Goal: Task Accomplishment & Management: Manage account settings

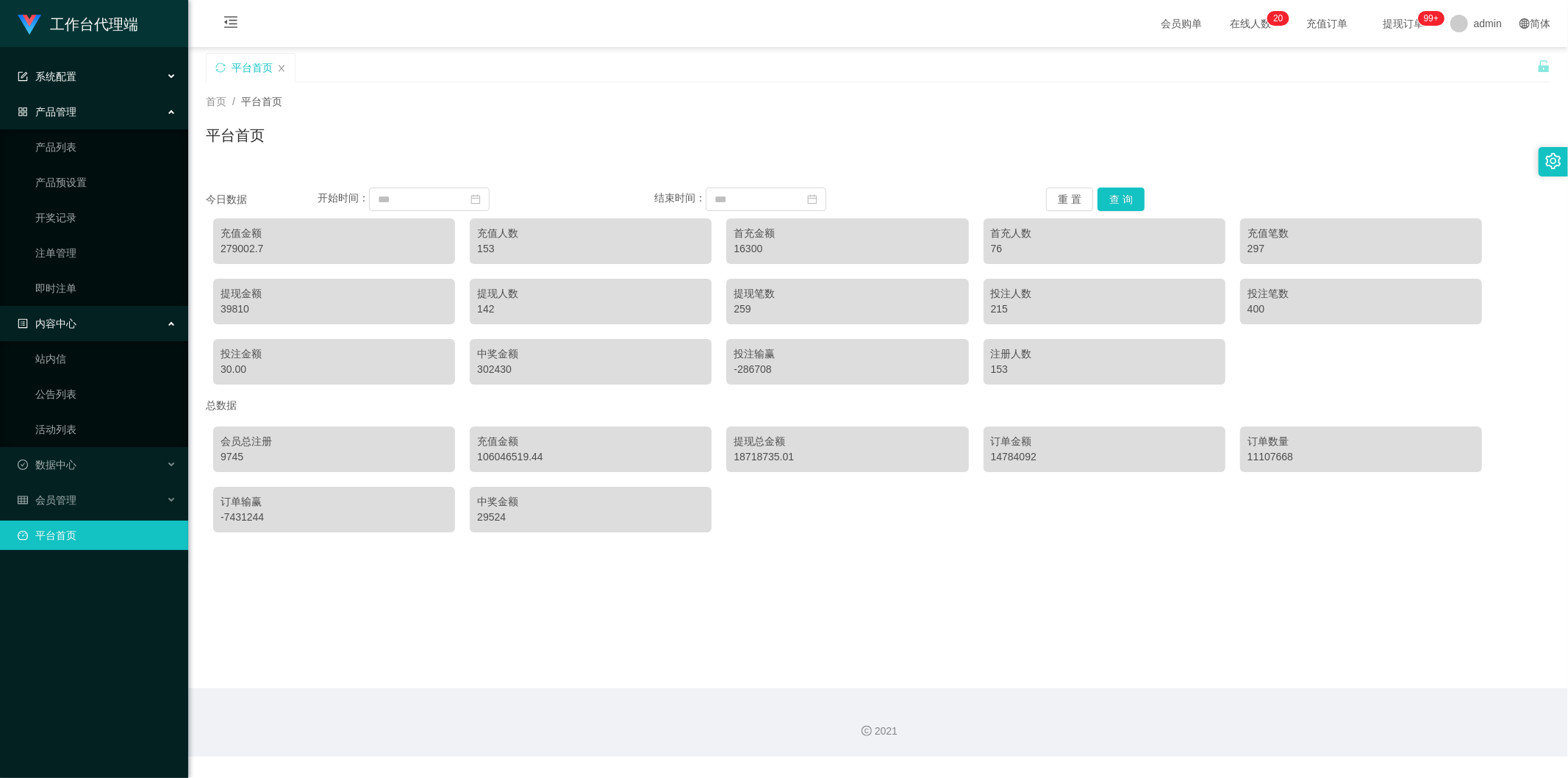
click at [109, 79] on div "系统配置" at bounding box center [94, 77] width 188 height 30
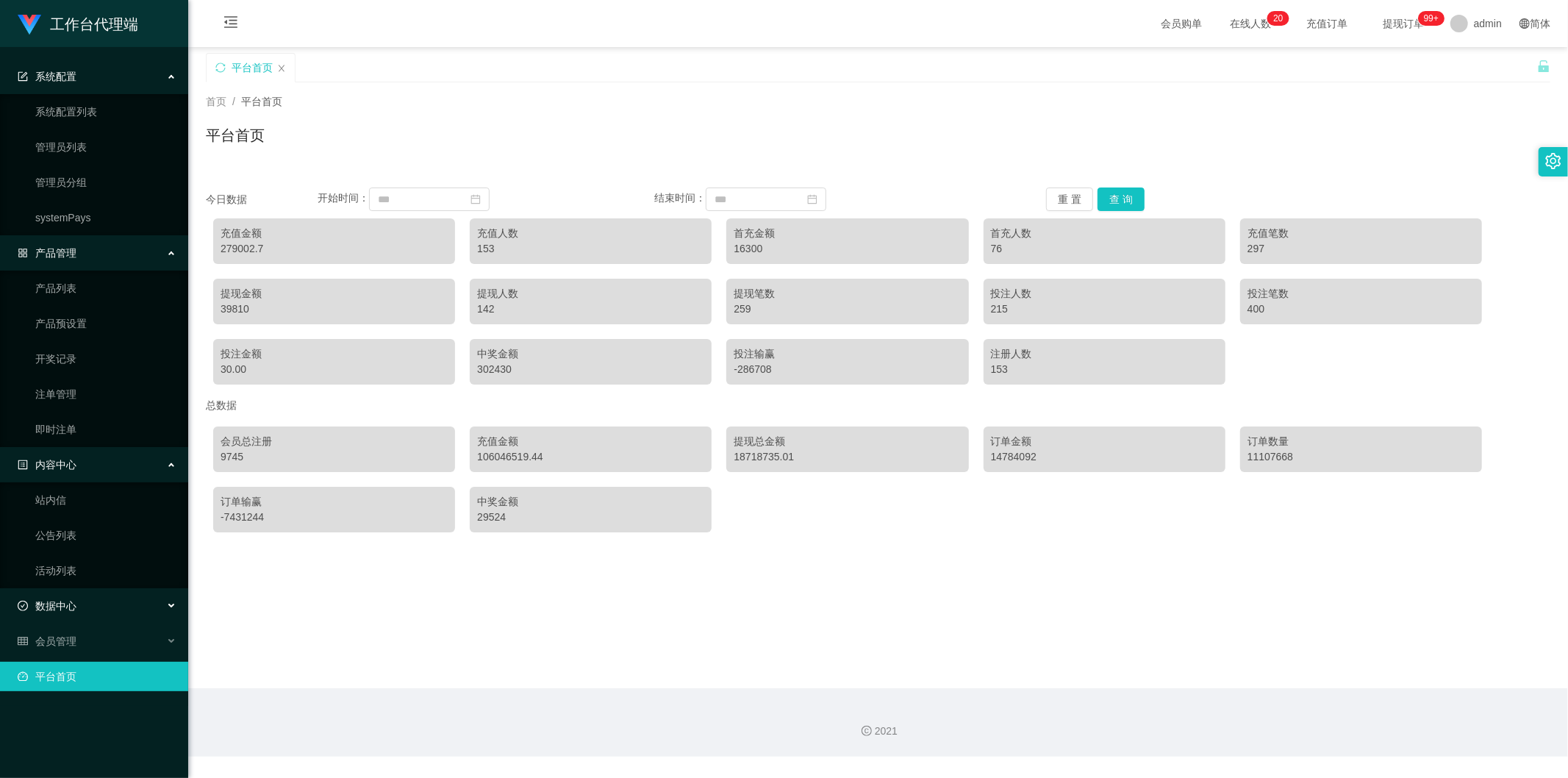
click at [92, 601] on div "数据中心" at bounding box center [94, 606] width 188 height 30
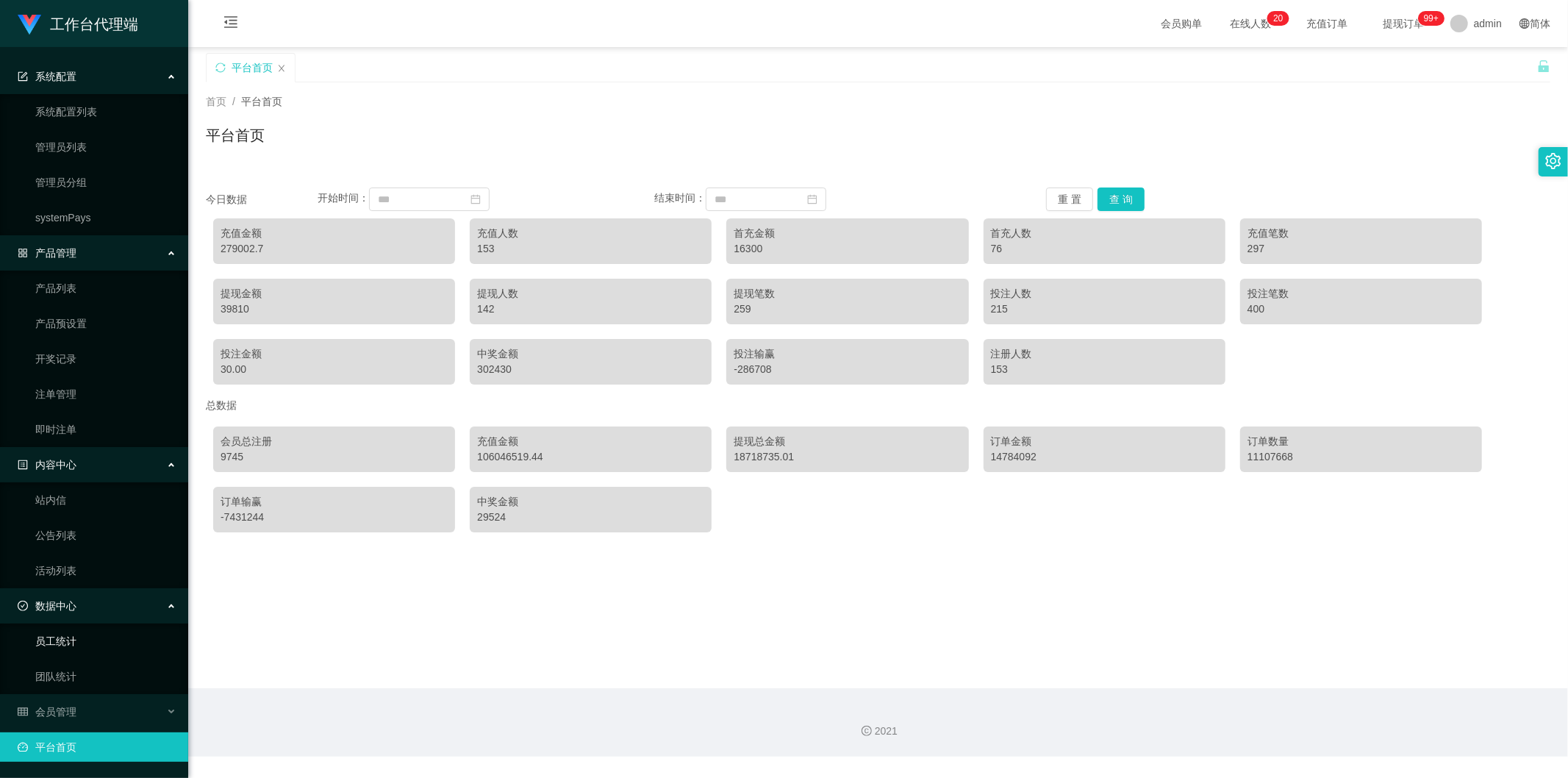
click at [83, 648] on link "员工统计" at bounding box center [106, 642] width 141 height 30
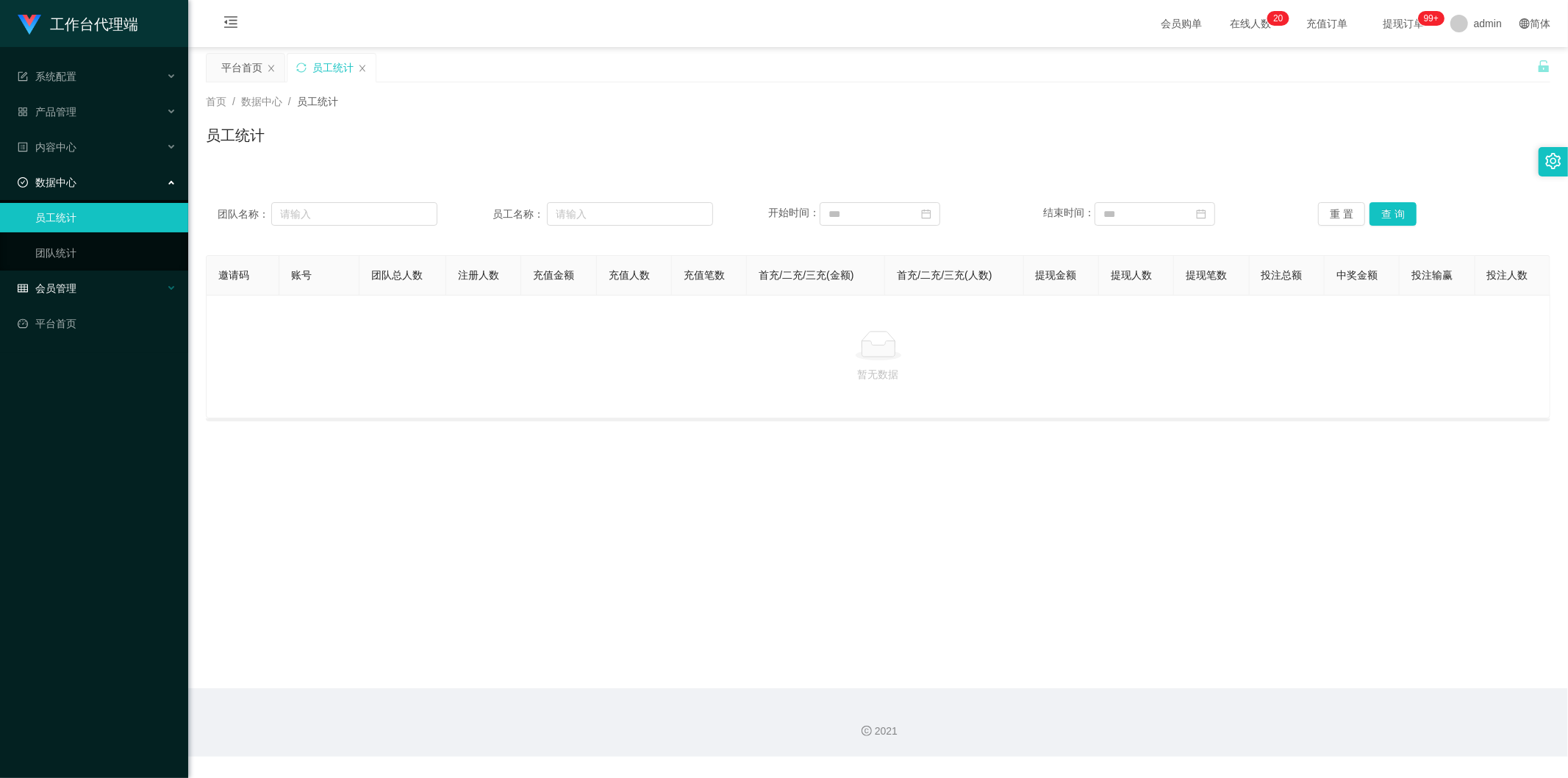
click at [106, 288] on div "会员管理" at bounding box center [94, 288] width 188 height 30
click at [97, 292] on div "会员管理" at bounding box center [94, 288] width 188 height 30
click at [61, 284] on span "会员管理" at bounding box center [47, 288] width 59 height 12
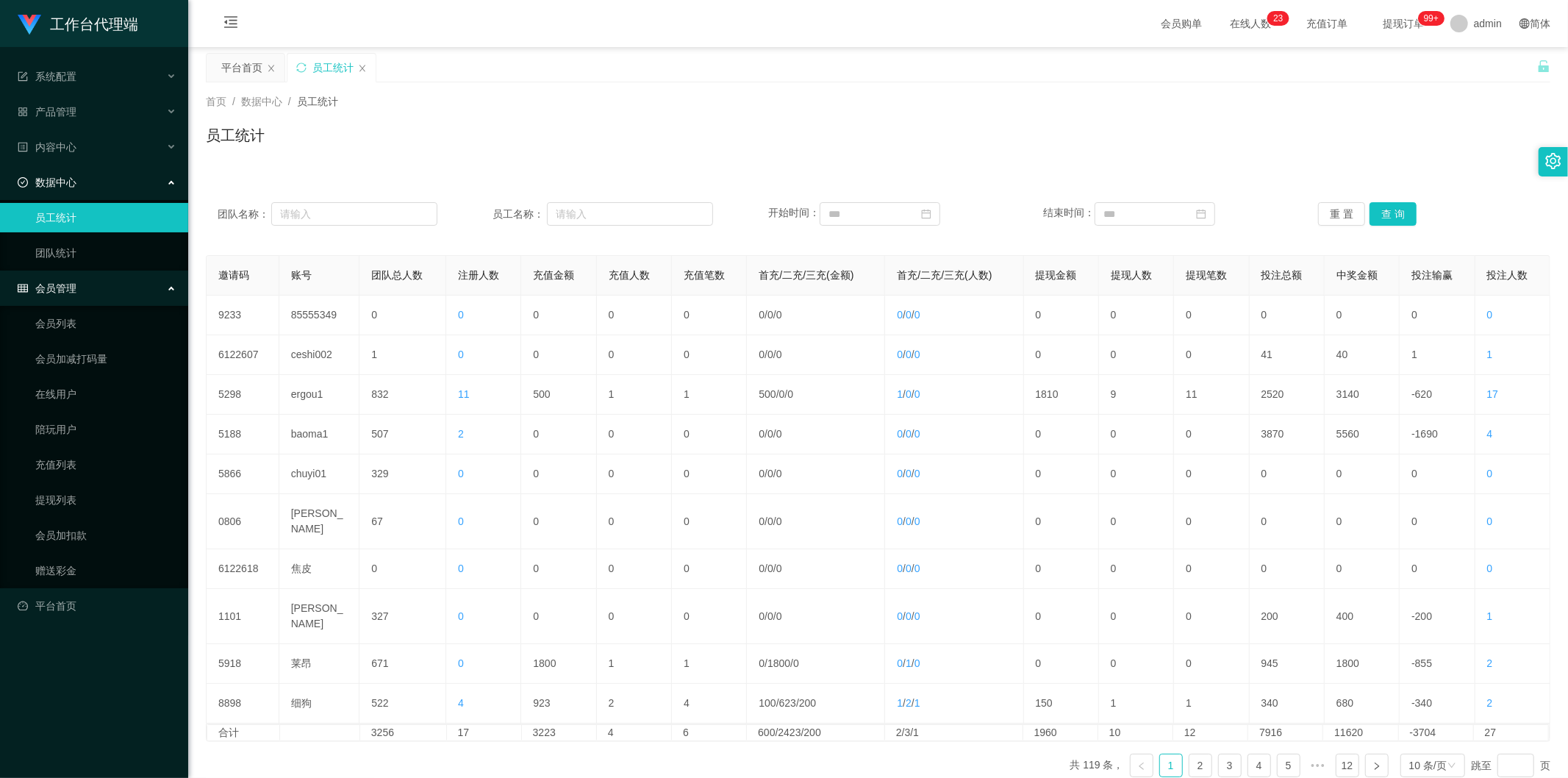
click at [494, 160] on div "首页 / 数据中心 / 员工统计 / 员工统计" at bounding box center [878, 125] width 1380 height 88
drag, startPoint x: 362, startPoint y: 69, endPoint x: 341, endPoint y: 77, distance: 22.5
click at [362, 69] on icon "图标: close" at bounding box center [362, 68] width 6 height 7
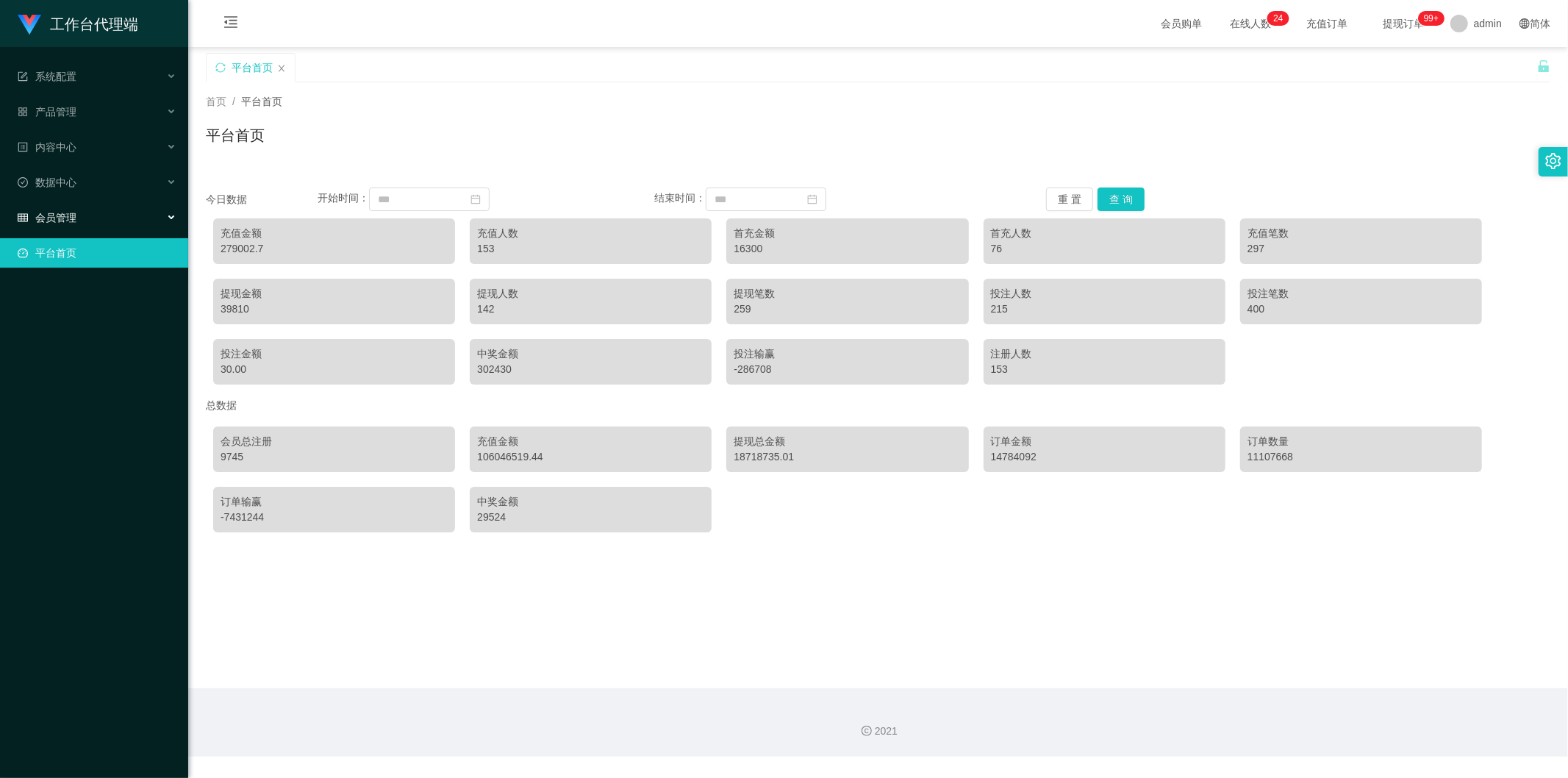
click at [72, 222] on span "会员管理" at bounding box center [47, 218] width 59 height 12
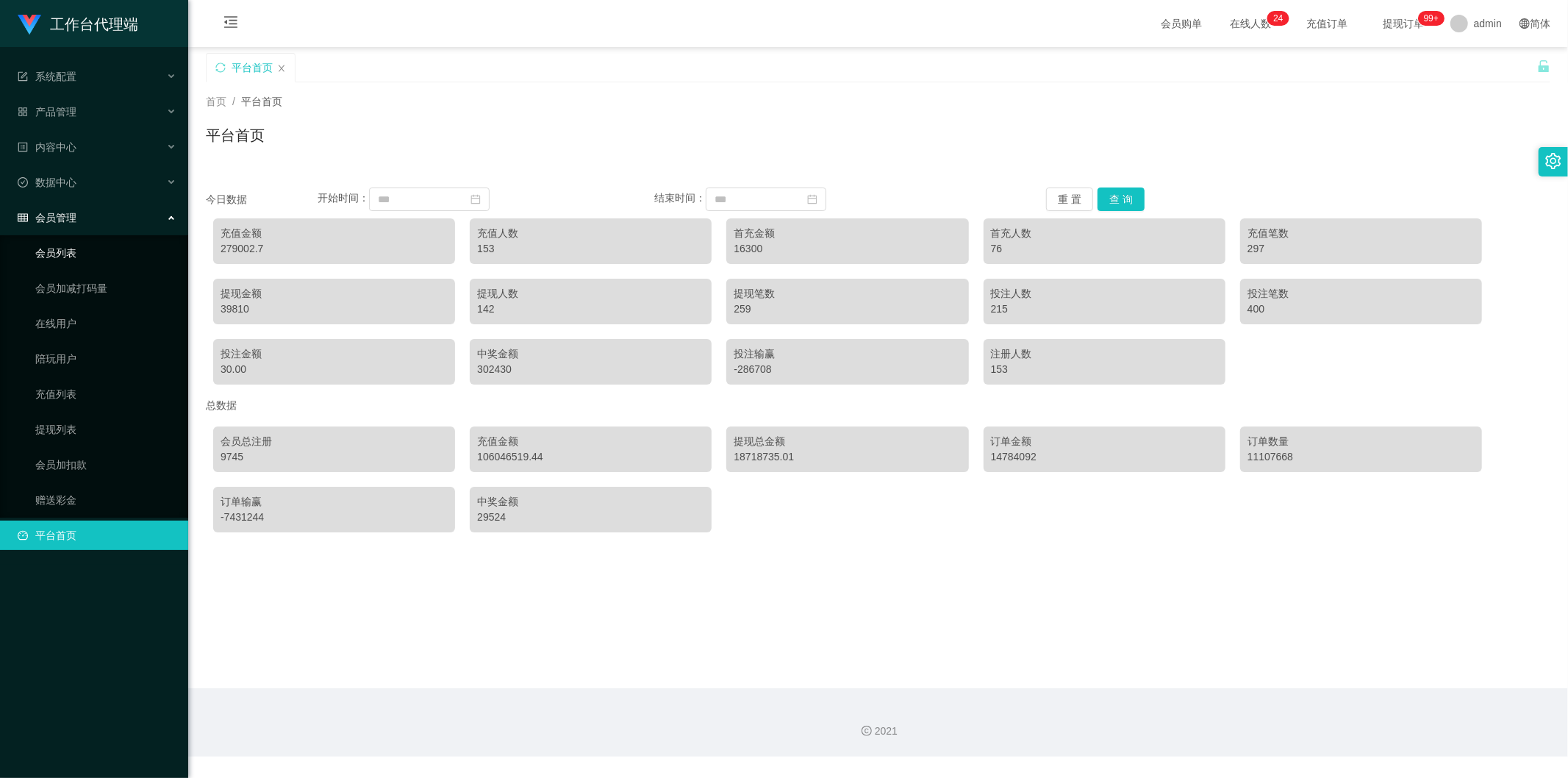
click at [92, 255] on link "会员列表" at bounding box center [106, 253] width 141 height 30
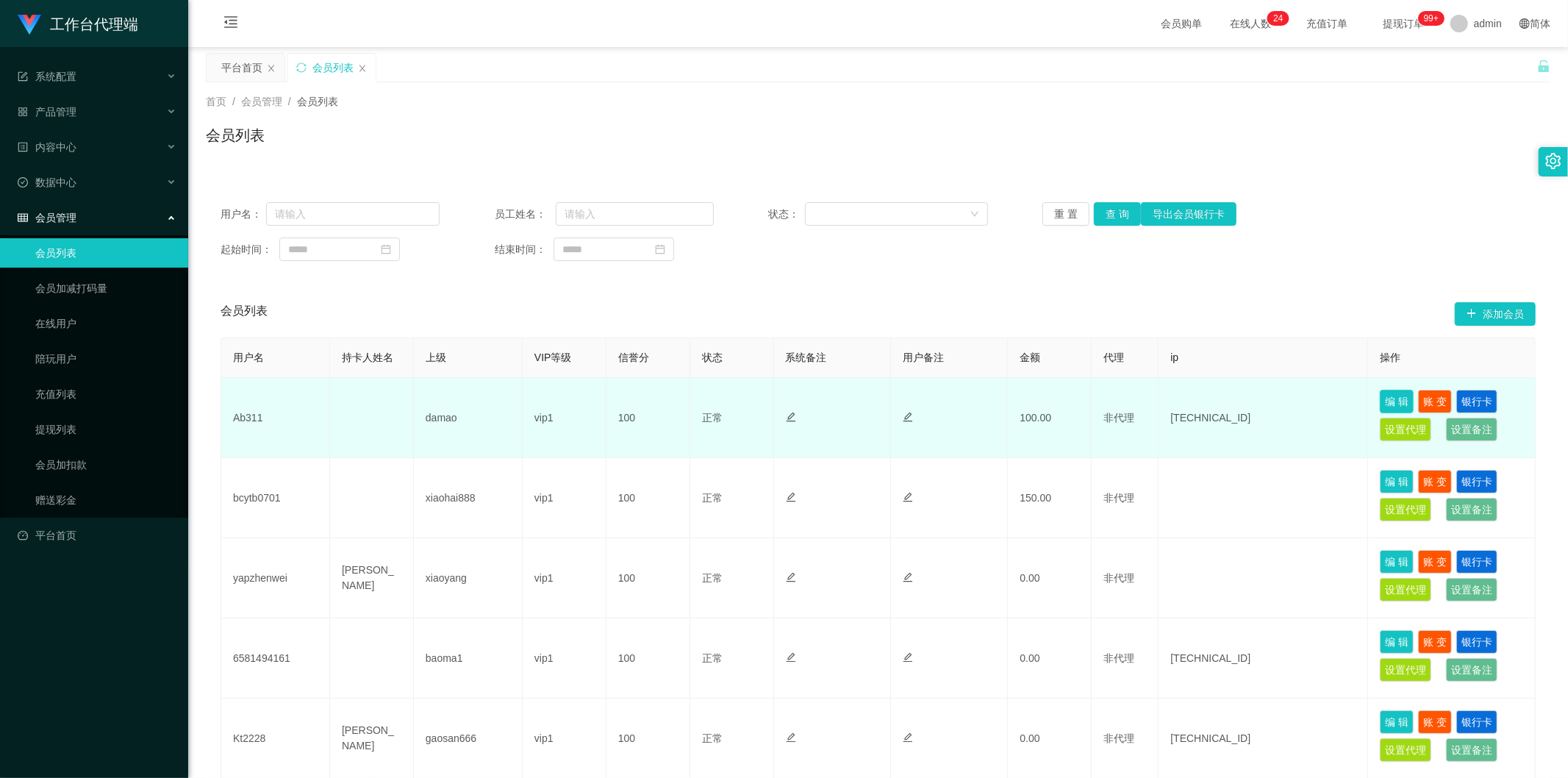
click at [1380, 400] on button "编 辑" at bounding box center [1396, 402] width 34 height 24
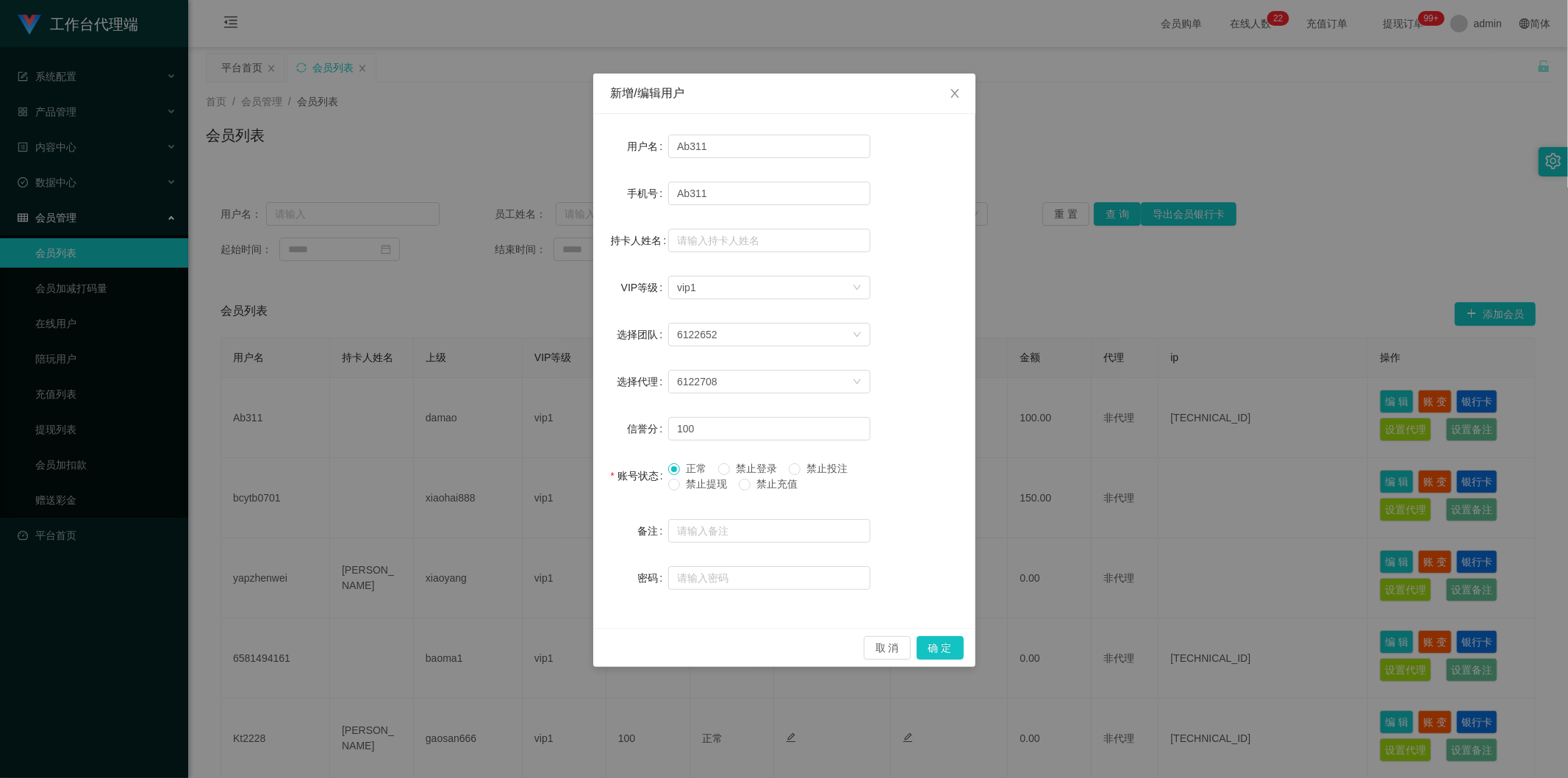
click at [1242, 241] on div "新增/编辑用户 用户名 Ab311 手机号 Ab311 持卡人姓名 VIP等级 选择VIP等级 vip1 选择团队 6122652 选择代理 6122708 …" at bounding box center [784, 389] width 1568 height 778
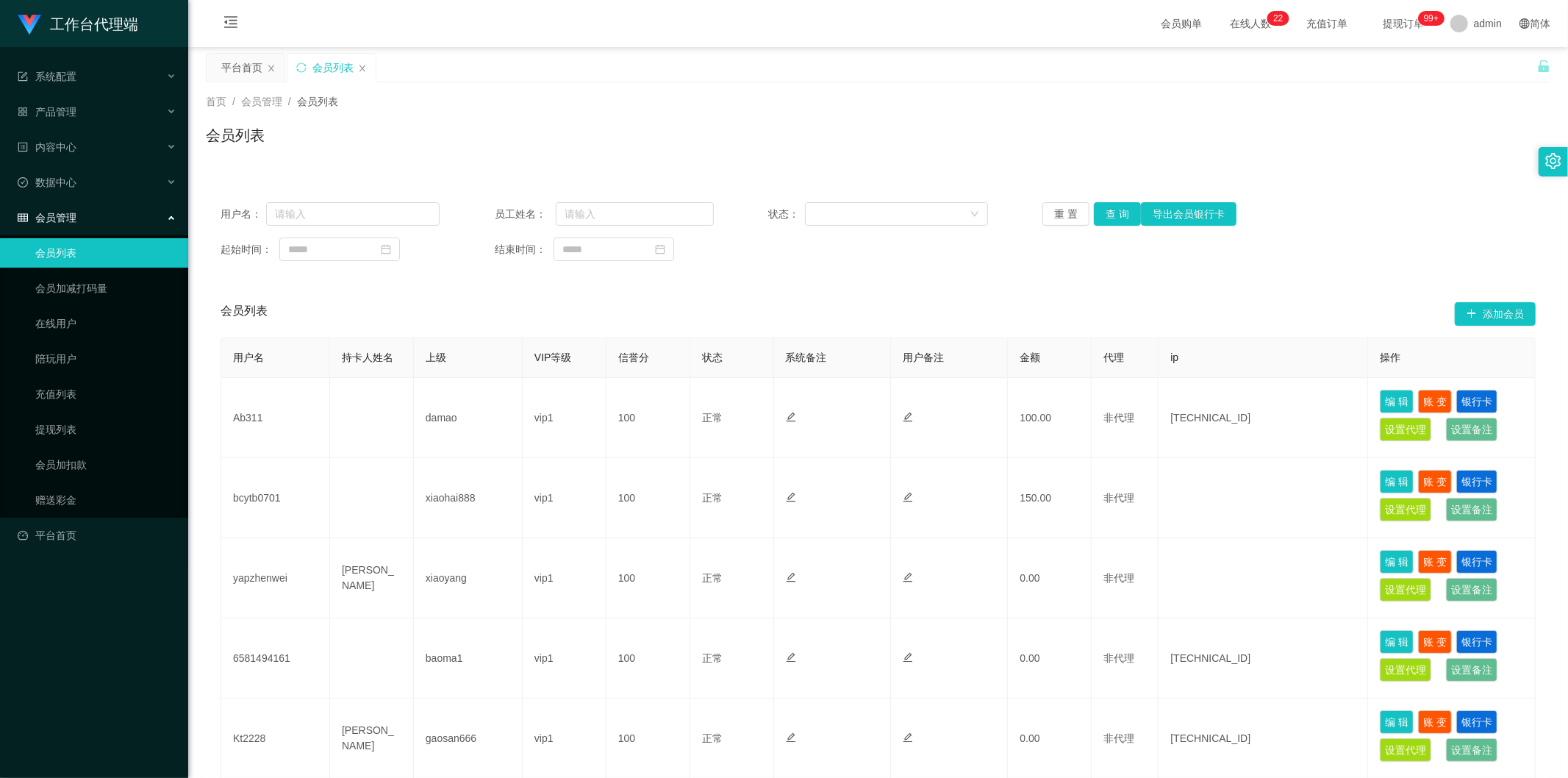
click at [1353, 292] on div "会员列表 添加会员" at bounding box center [877, 314] width 1315 height 47
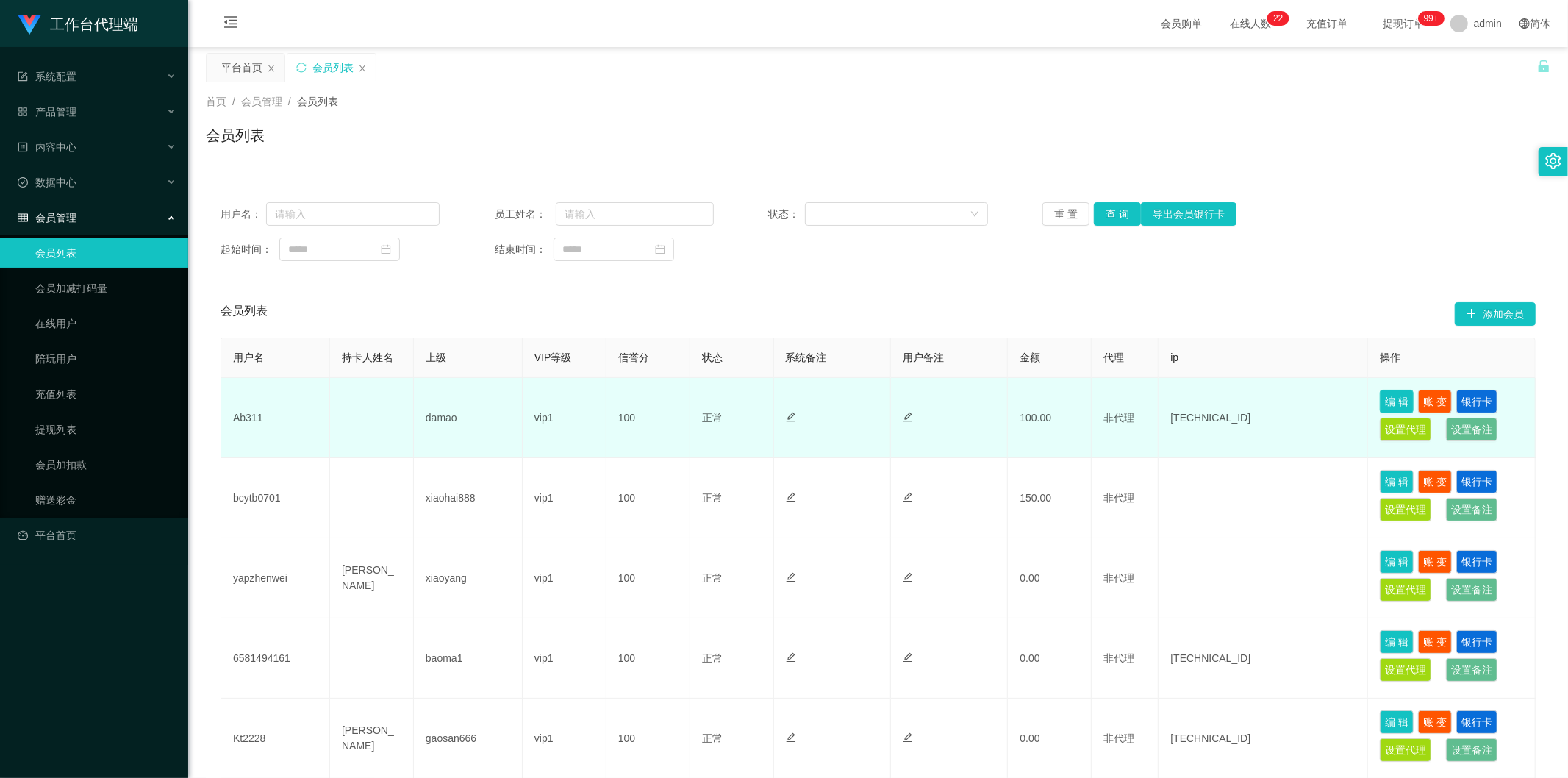
click at [1394, 403] on button "编 辑" at bounding box center [1396, 402] width 34 height 24
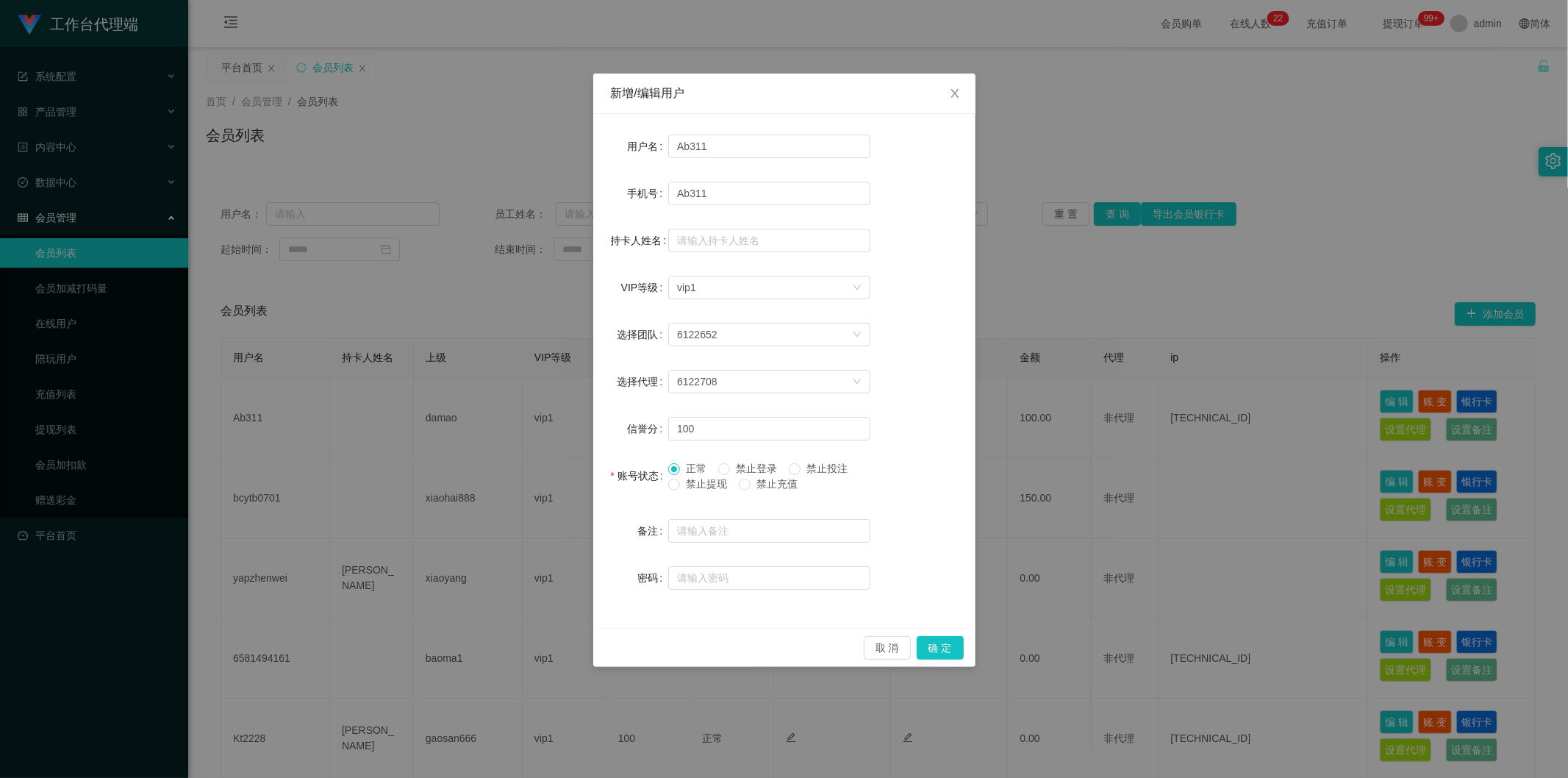
click at [1295, 270] on div "新增/编辑用户 用户名 Ab311 手机号 Ab311 持卡人姓名 VIP等级 选择VIP等级 vip1 选择团队 6122652 选择代理 6122708 …" at bounding box center [784, 389] width 1568 height 778
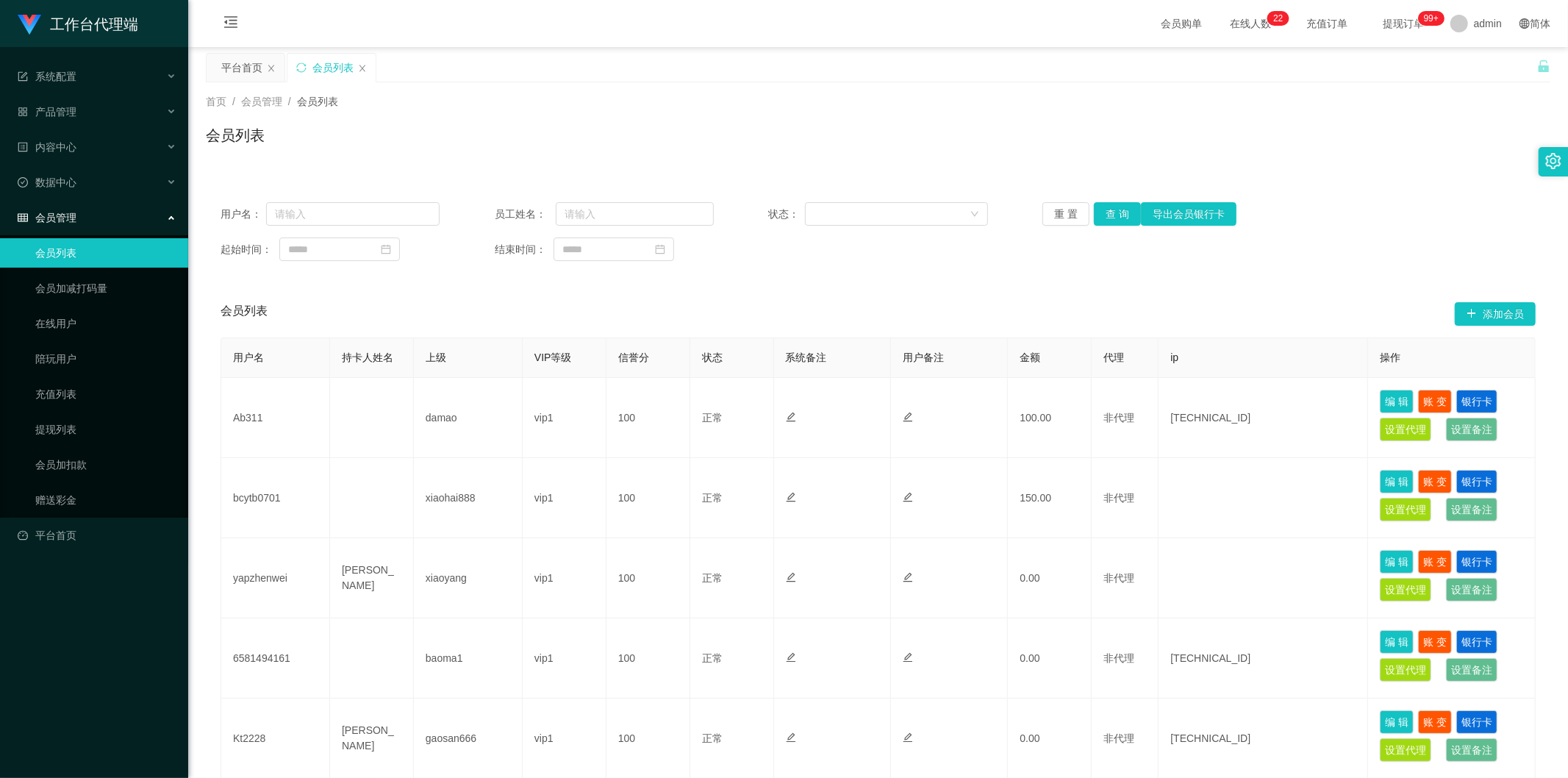
click at [1358, 181] on div "用户名： 员工姓名： 状态： 重 置 查 询 导出会员银行卡 起始时间： 结束时间： 会员列表 添加会员 用户名 持卡人姓名 上级 VIP等级 信誉分 状态 …" at bounding box center [878, 698] width 1344 height 1056
click at [391, 163] on div "首页 / 会员管理 / 会员列表 / 会员列表" at bounding box center [878, 125] width 1380 height 88
click at [710, 153] on div "会员列表" at bounding box center [878, 141] width 1344 height 34
click at [346, 217] on input "text" at bounding box center [353, 214] width 174 height 24
paste input "87168890"
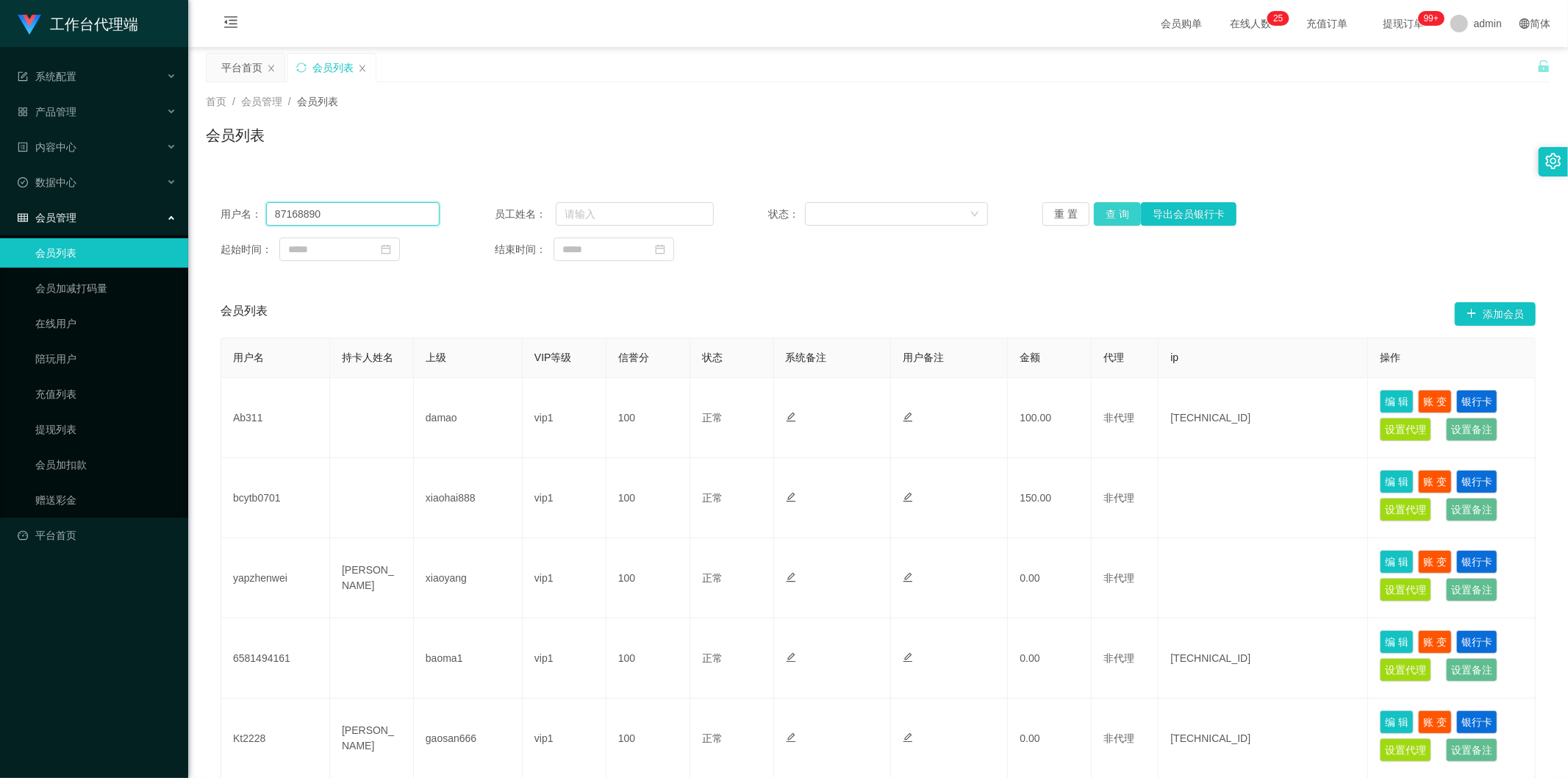
type input "87168890"
click at [1097, 211] on button "查 询" at bounding box center [1117, 214] width 47 height 24
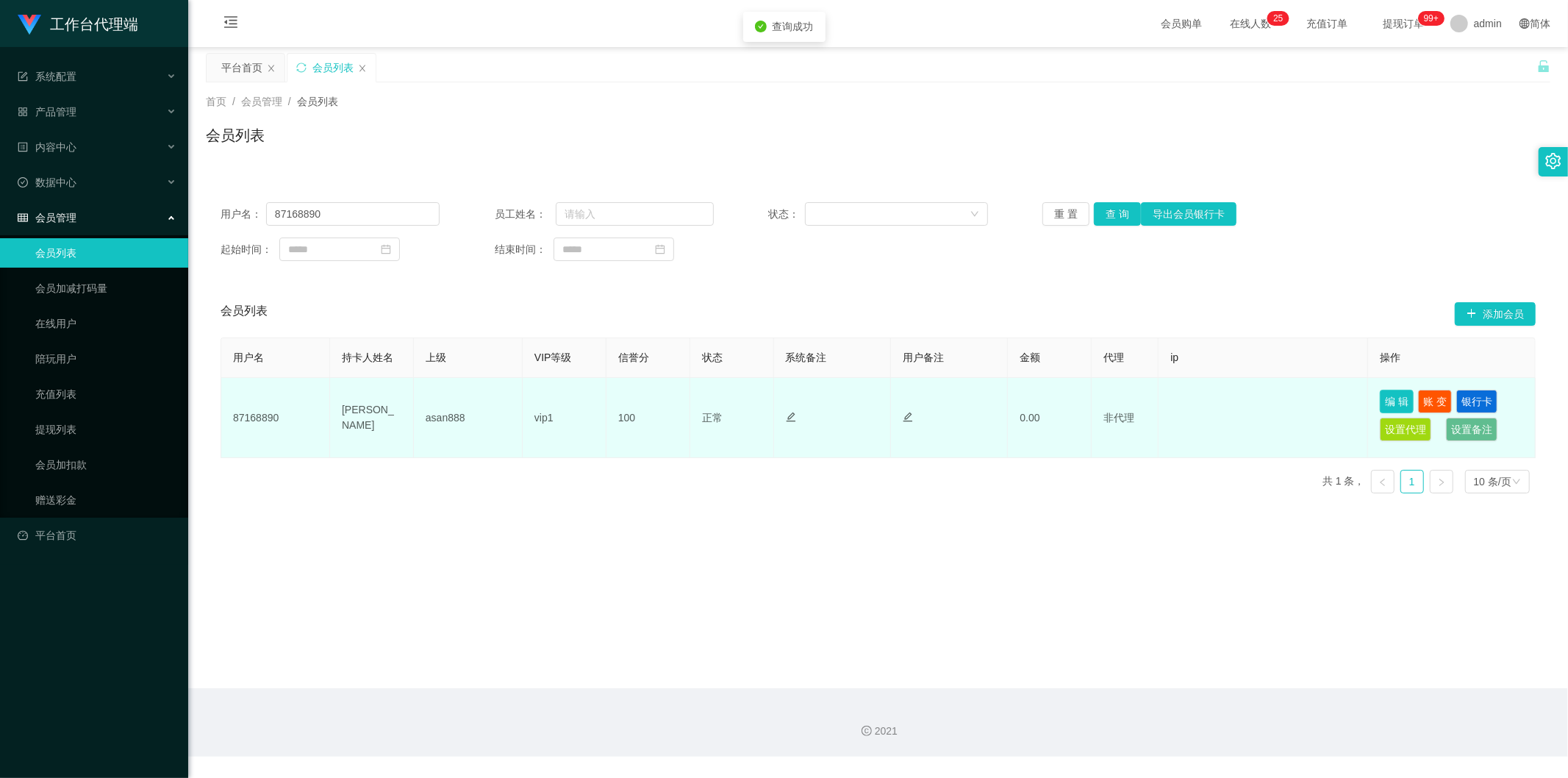
click at [1393, 405] on button "编 辑" at bounding box center [1396, 402] width 34 height 24
type input "87168890"
type input "[PERSON_NAME]"
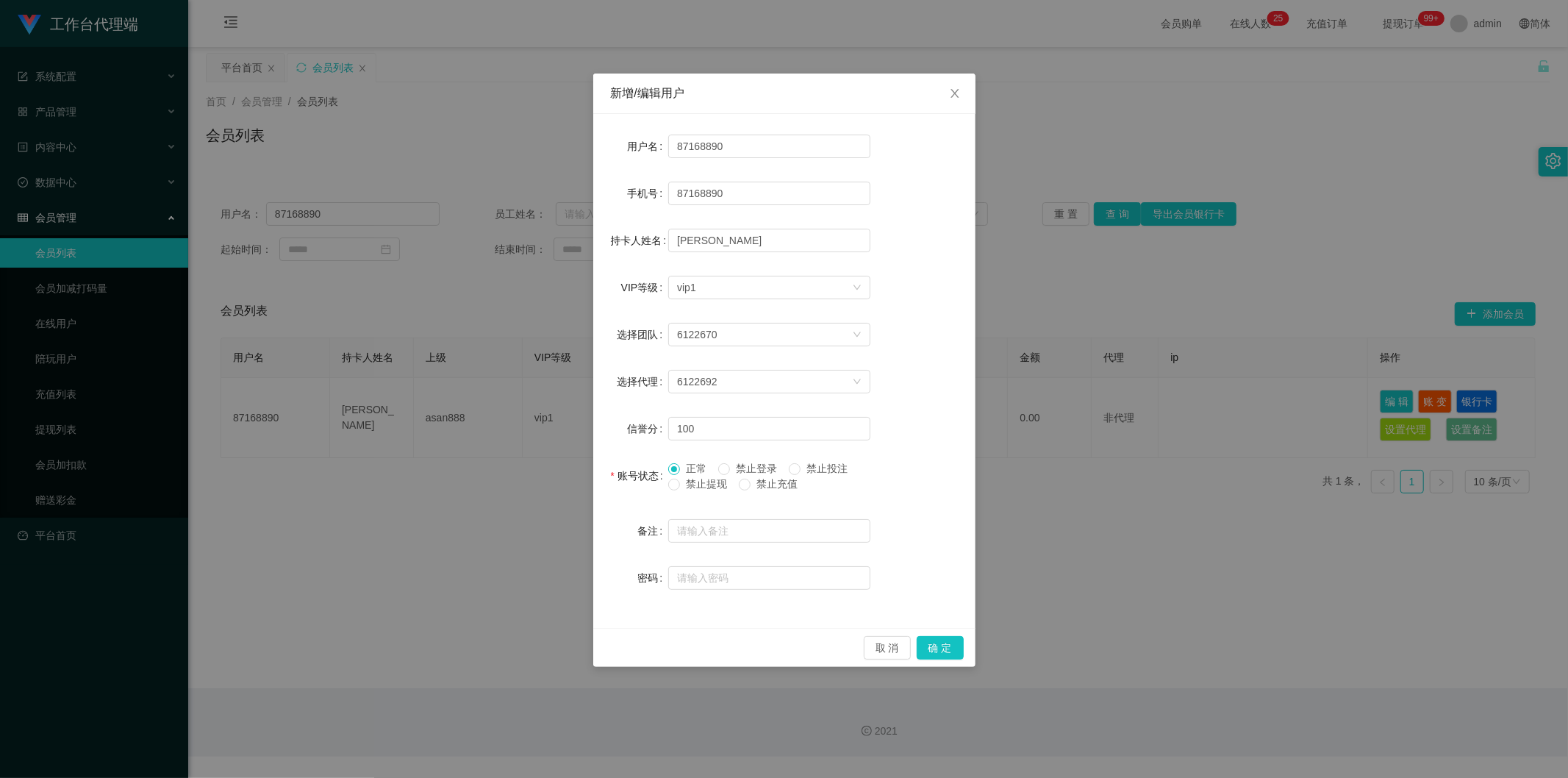
click at [687, 488] on span "禁止提现" at bounding box center [707, 484] width 53 height 12
click at [924, 643] on button "确 定" at bounding box center [940, 648] width 47 height 24
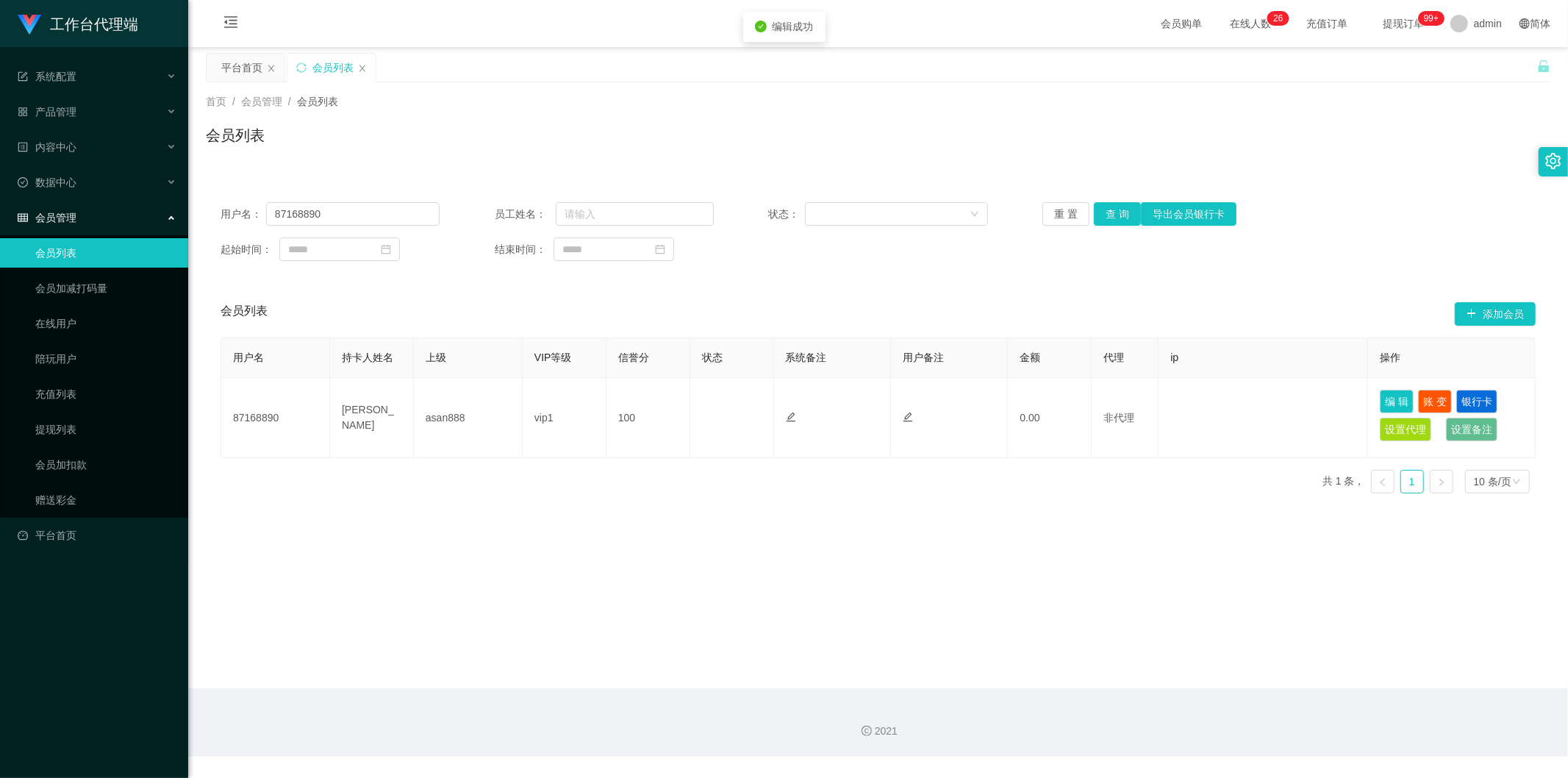
click at [937, 569] on main "关闭左侧 关闭右侧 关闭其它 刷新页面 平台首页 会员列表 首页 / 会员管理 / 会员列表 / 会员列表 用户名： 87168890 员工姓名： 状态： 重…" at bounding box center [878, 368] width 1380 height 642
click at [874, 300] on div "会员列表 添加会员" at bounding box center [877, 314] width 1315 height 47
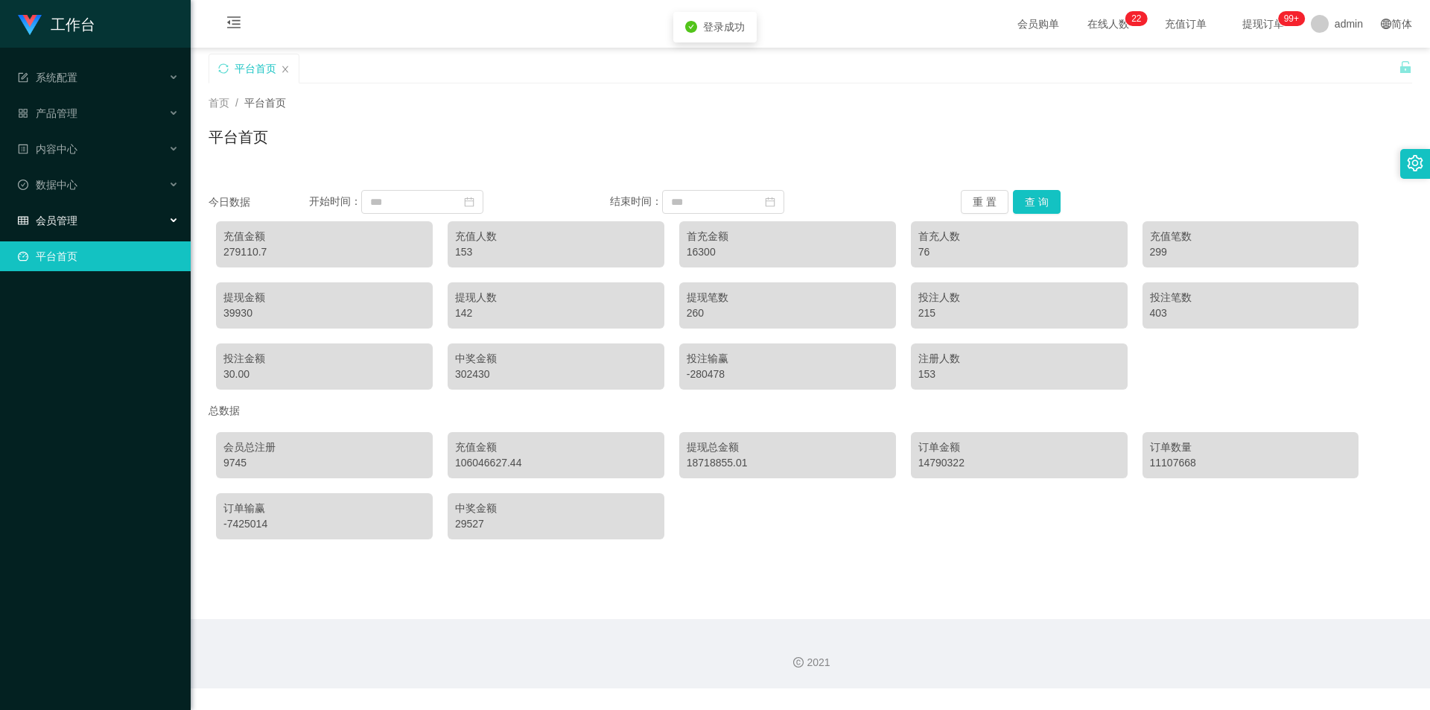
click at [77, 206] on div "会员管理" at bounding box center [95, 221] width 191 height 30
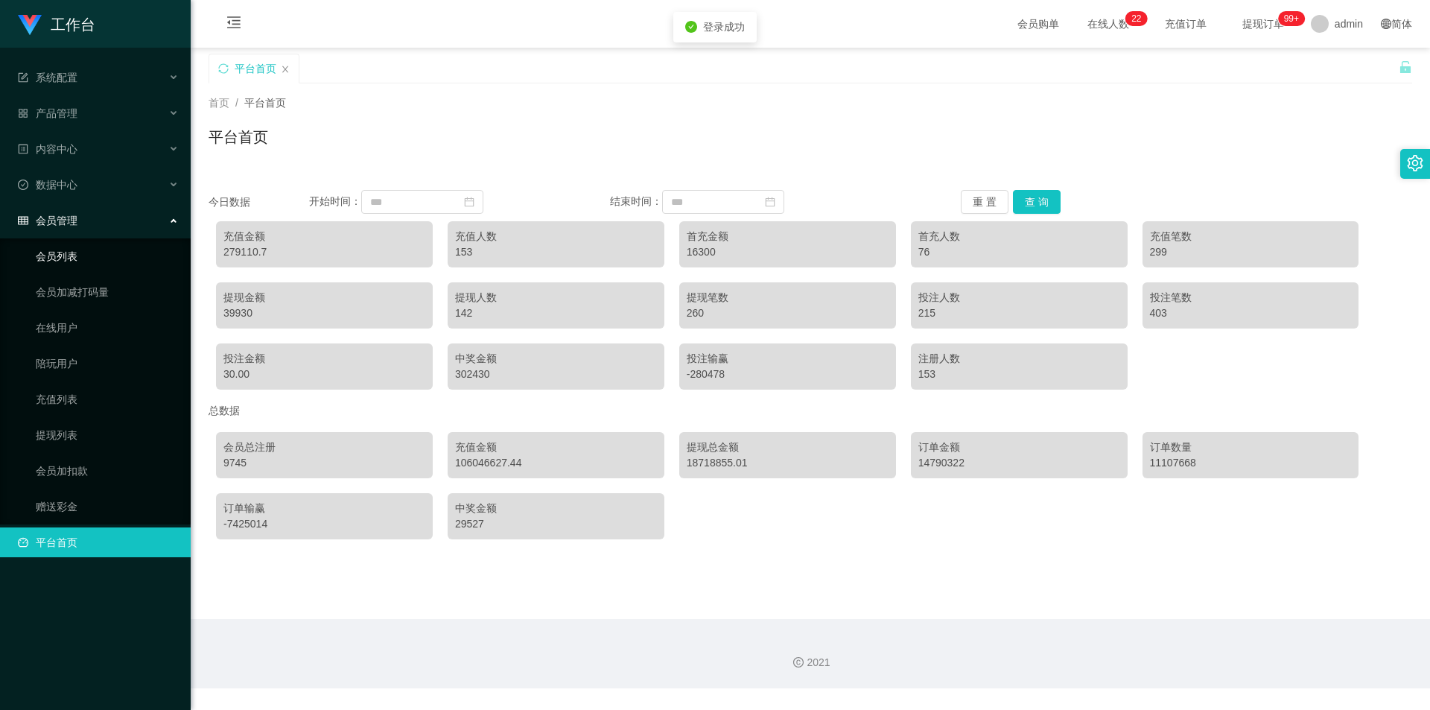
click at [81, 258] on link "会员列表" at bounding box center [107, 256] width 143 height 30
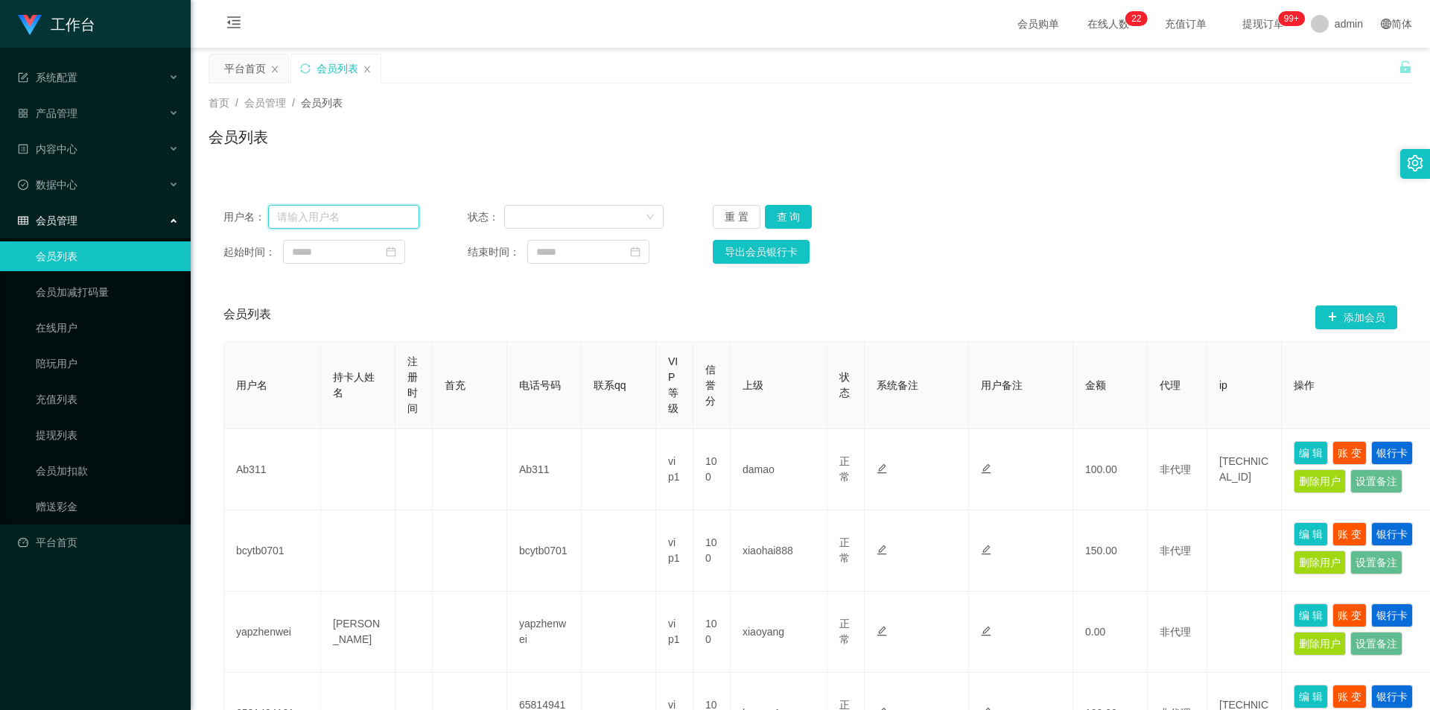
click at [332, 219] on input "text" at bounding box center [343, 217] width 151 height 24
paste input "87168890"
type input "87168890"
click at [790, 216] on button "查 询" at bounding box center [789, 217] width 48 height 24
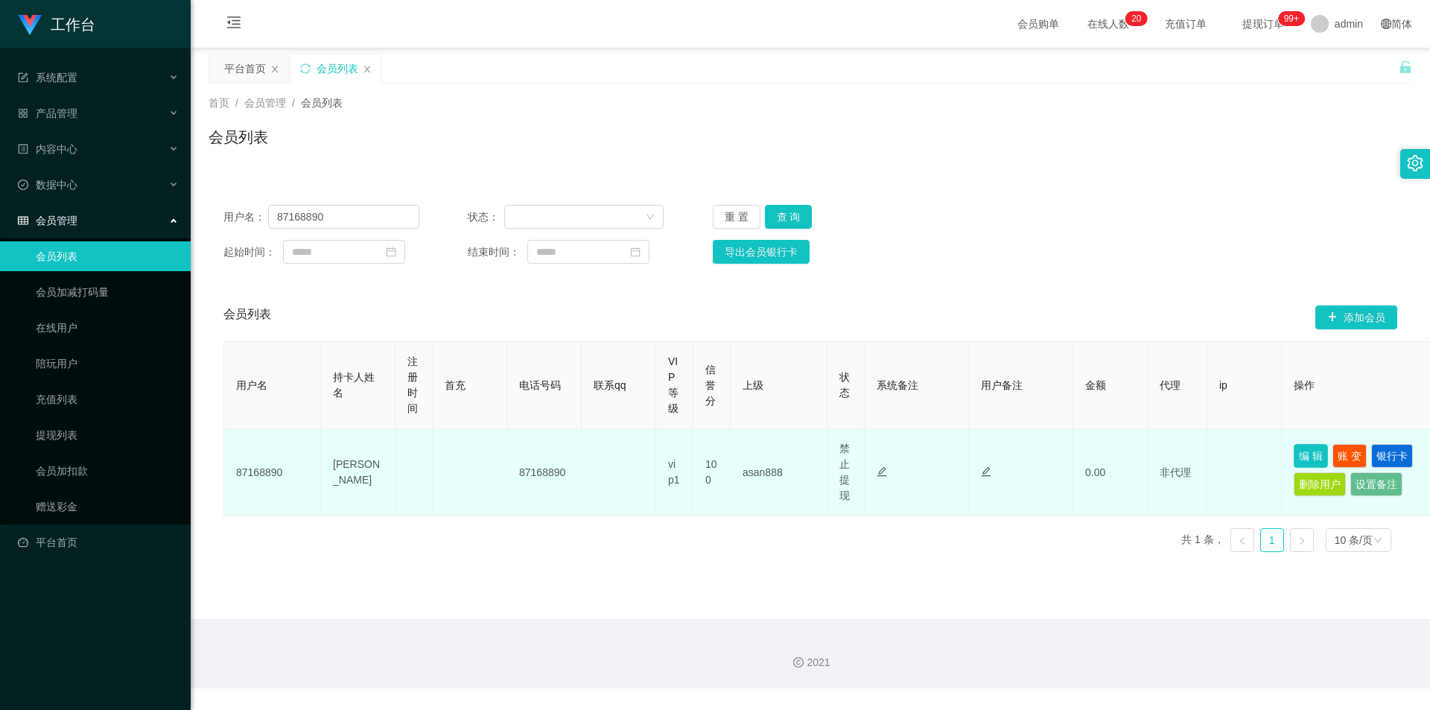
click at [1299, 456] on button "编 辑" at bounding box center [1311, 456] width 34 height 24
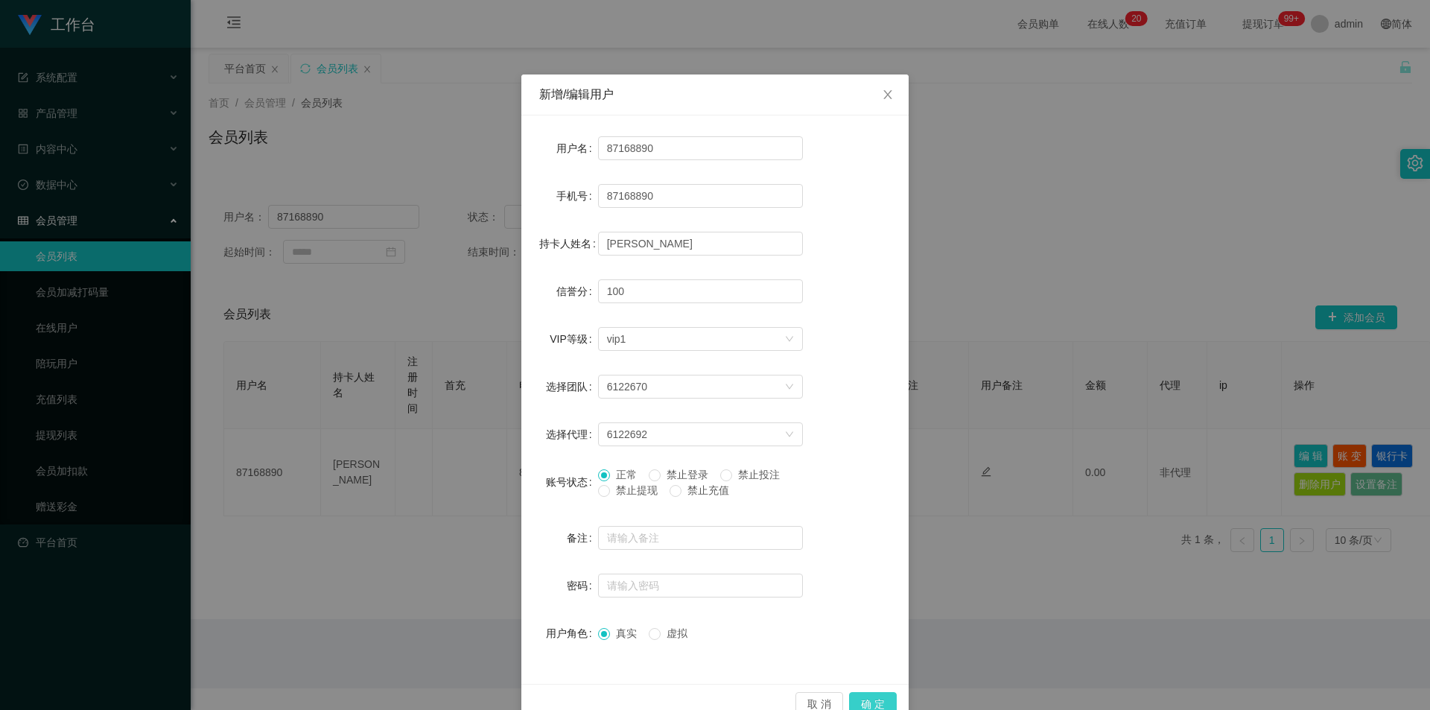
click at [867, 702] on button "确 定" at bounding box center [873, 704] width 48 height 24
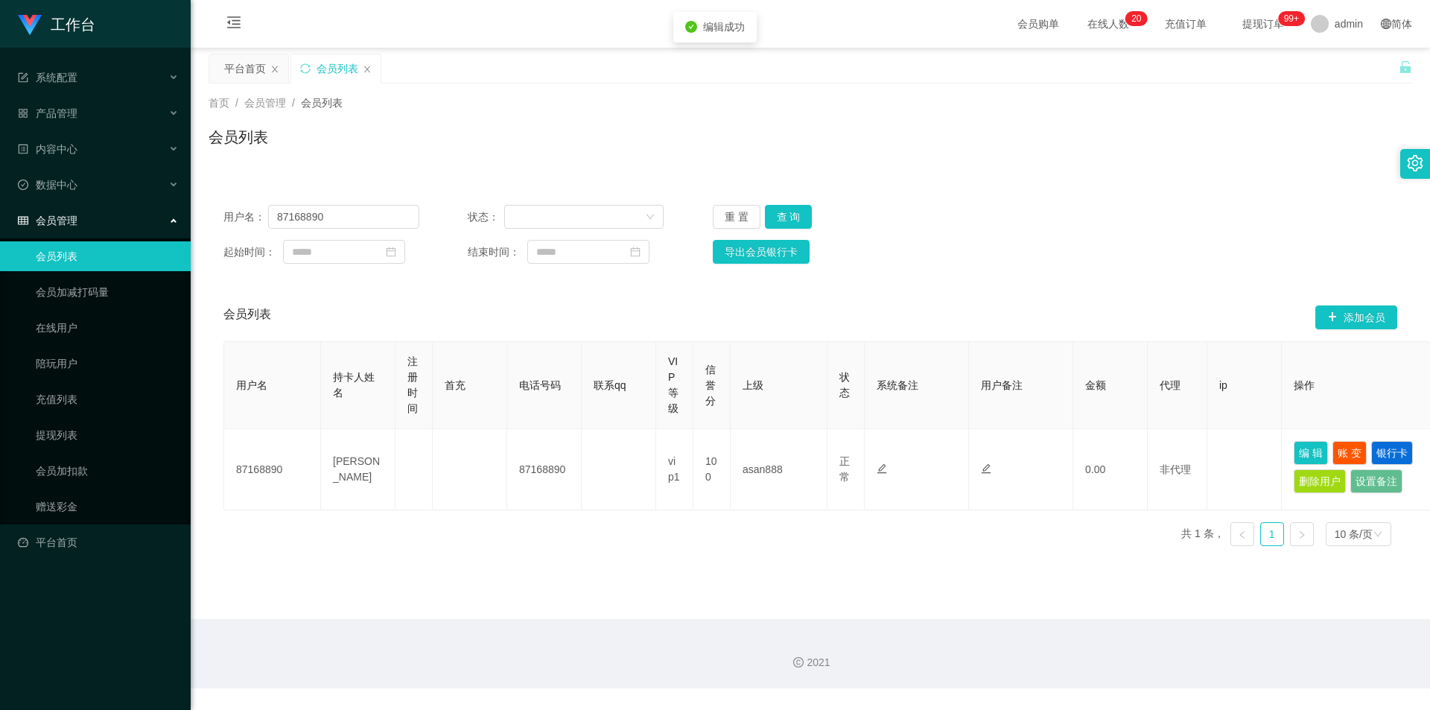
click at [840, 584] on main "关闭左侧 关闭右侧 关闭其它 刷新页面 平台首页 会员列表 首页 / 会员管理 / 会员列表 / 会员列表 用户名： 87168890 状态： 重 置 查 询…" at bounding box center [811, 333] width 1240 height 571
click at [914, 228] on div "用户名： 87168890 状态： 重 置 查 询" at bounding box center [810, 217] width 1174 height 24
click at [959, 218] on div "用户名： 87168890 状态： 重 置 查 询" at bounding box center [810, 217] width 1174 height 24
click at [960, 188] on div "用户名： 87168890 状态： 重 置 查 询 起始时间： 结束时间： 导出会员银行卡 会员列表 添加会员 用户名 持卡人姓名 注册时间 首充 电话号码 …" at bounding box center [811, 365] width 1204 height 386
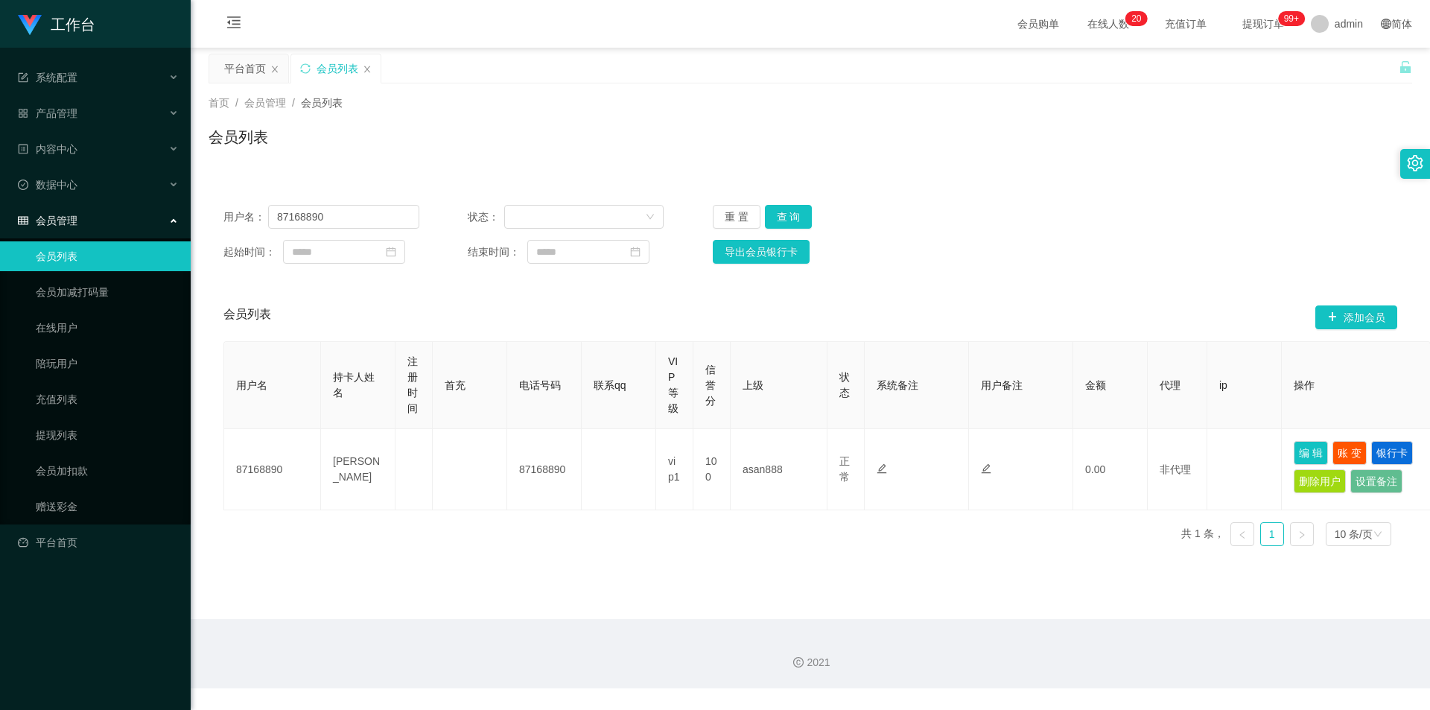
click at [442, 115] on div "首页 / 会员管理 / 会员列表 / 会员列表" at bounding box center [811, 127] width 1204 height 65
